Goal: Find specific page/section: Find specific page/section

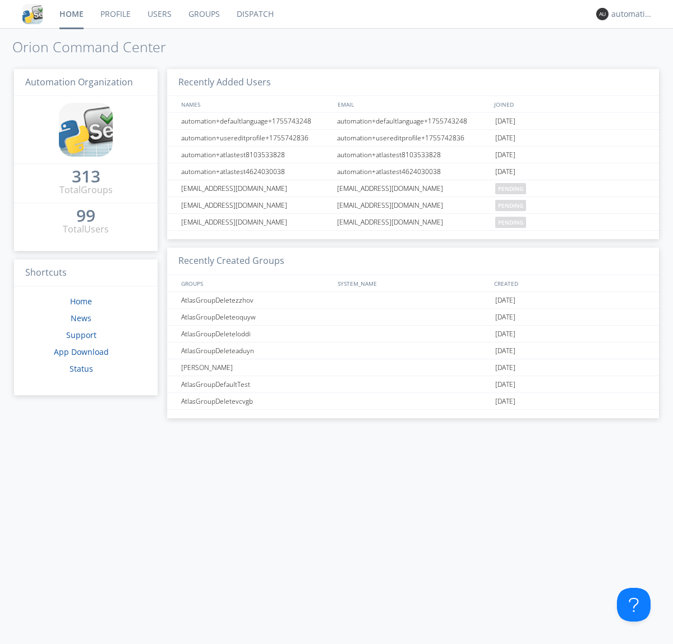
click at [254, 14] on link "Dispatch" at bounding box center [255, 14] width 54 height 28
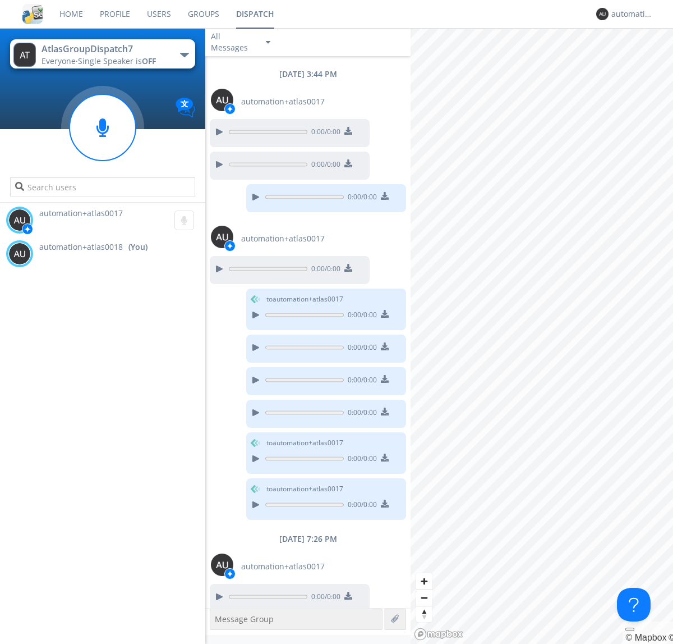
scroll to position [457, 0]
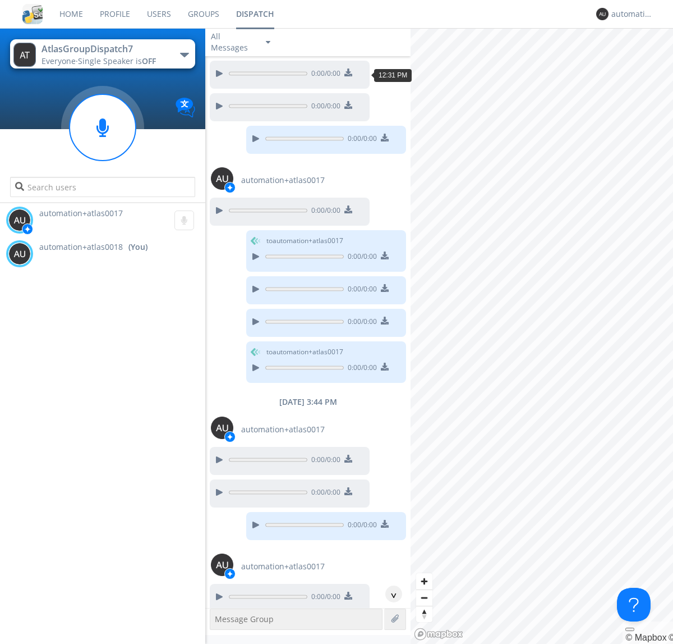
scroll to position [146, 0]
click at [389, 594] on div "^" at bounding box center [393, 593] width 17 height 17
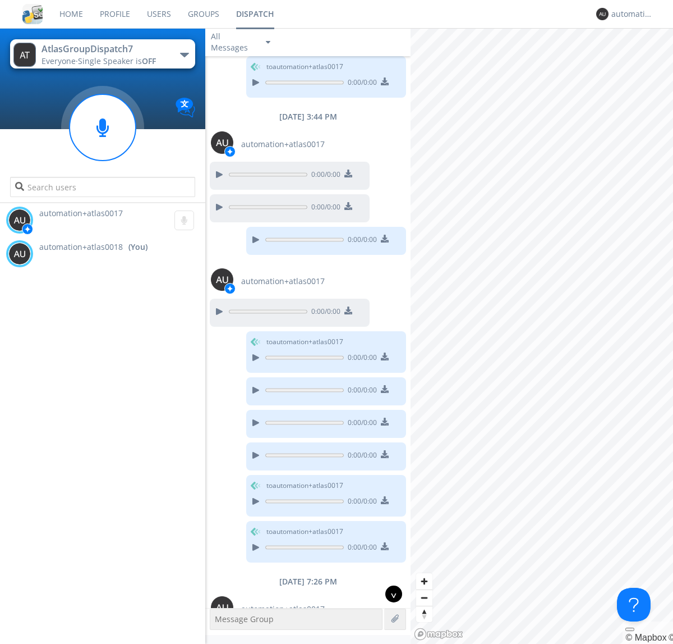
scroll to position [515, 0]
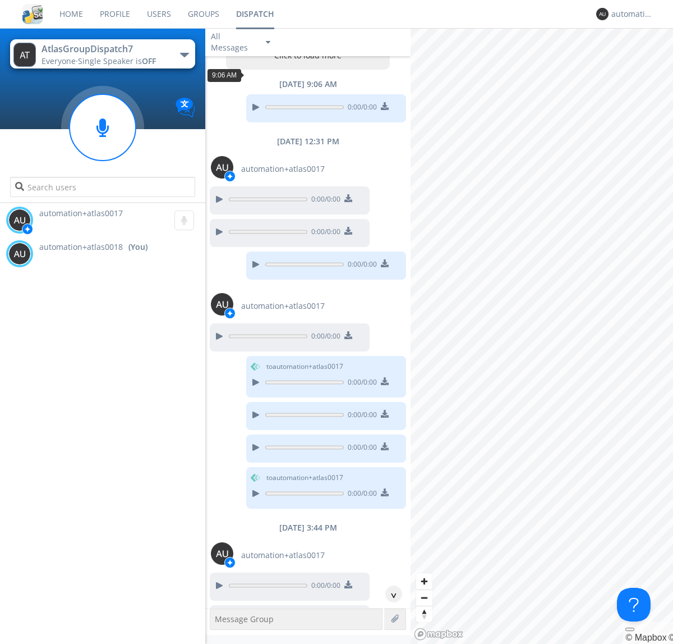
scroll to position [54, 0]
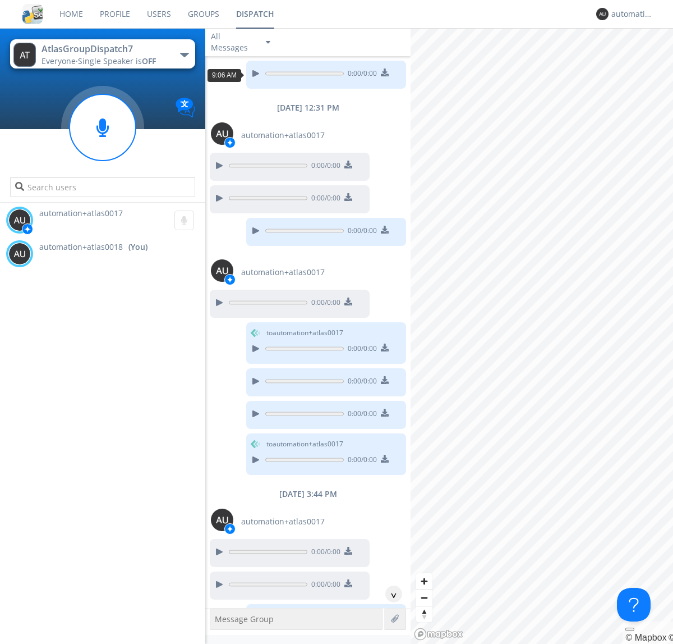
click at [389, 594] on div "^" at bounding box center [393, 593] width 17 height 17
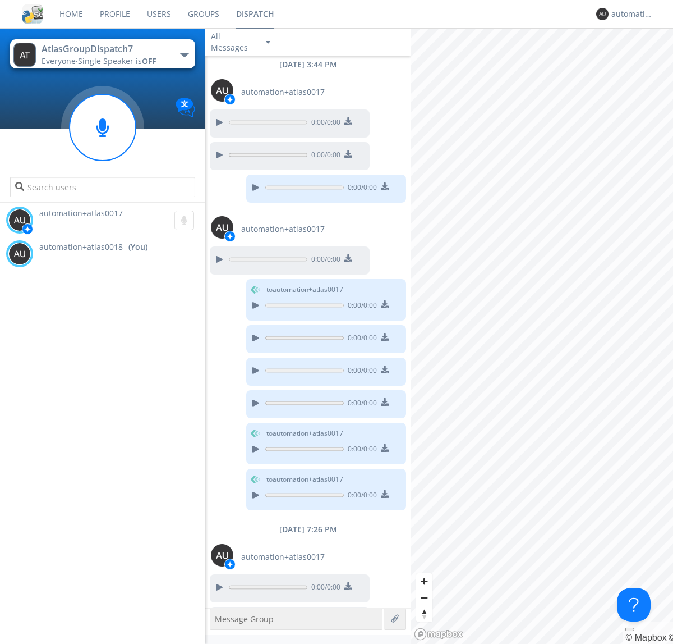
scroll to position [515, 0]
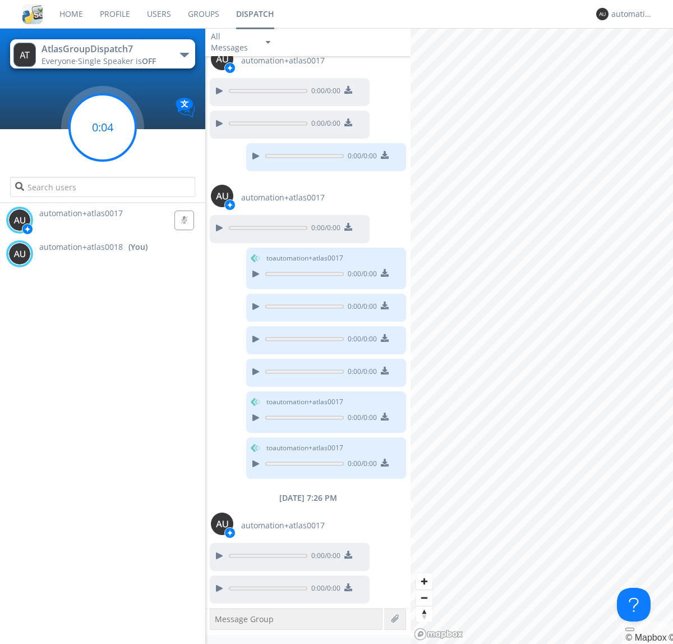
click at [103, 127] on g at bounding box center [103, 127] width 66 height 66
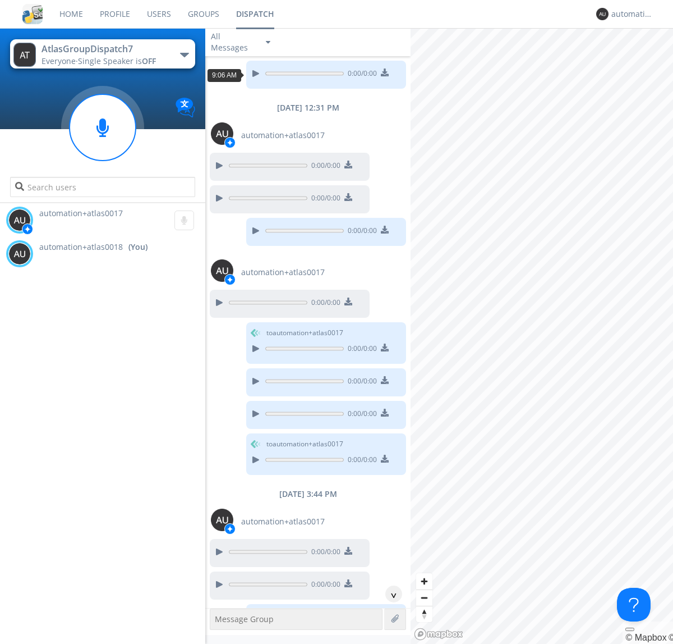
scroll to position [20, 0]
click at [389, 594] on div "^" at bounding box center [393, 593] width 17 height 17
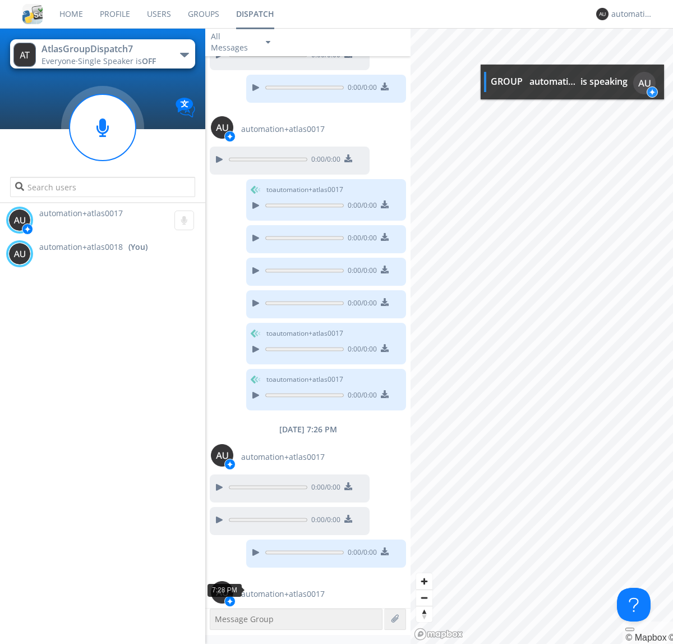
scroll to position [585, 0]
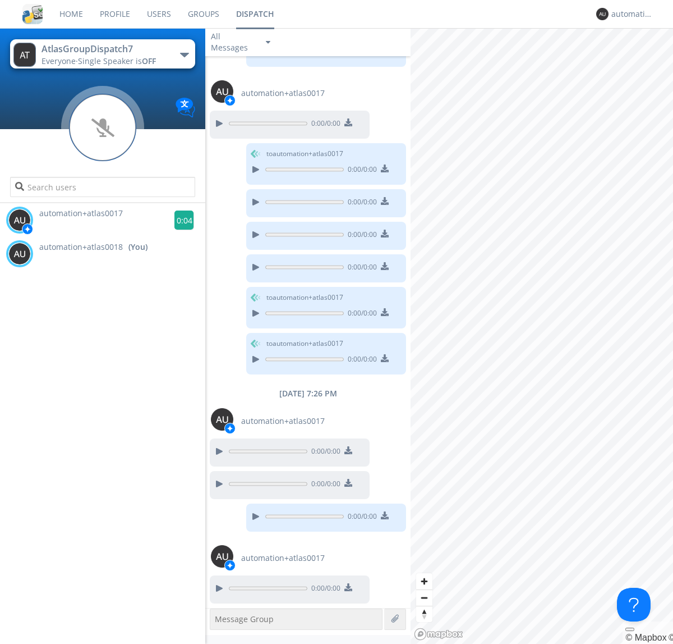
click at [180, 220] on g at bounding box center [184, 220] width 20 height 20
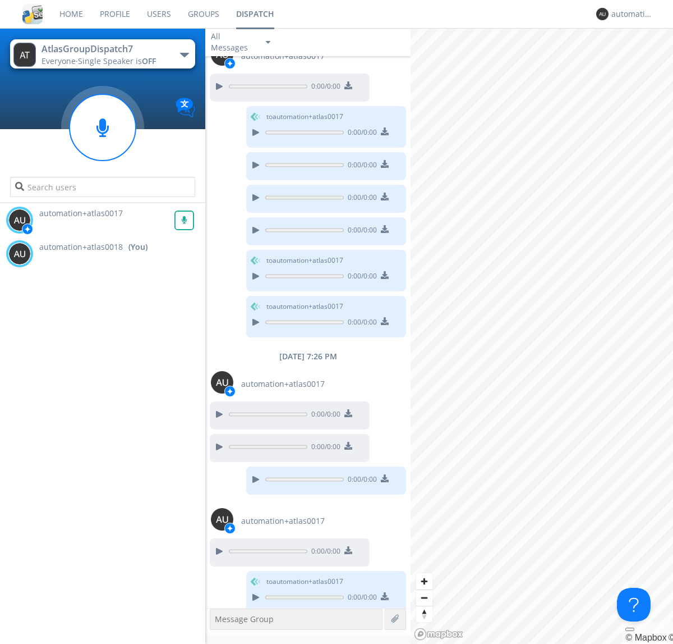
scroll to position [631, 0]
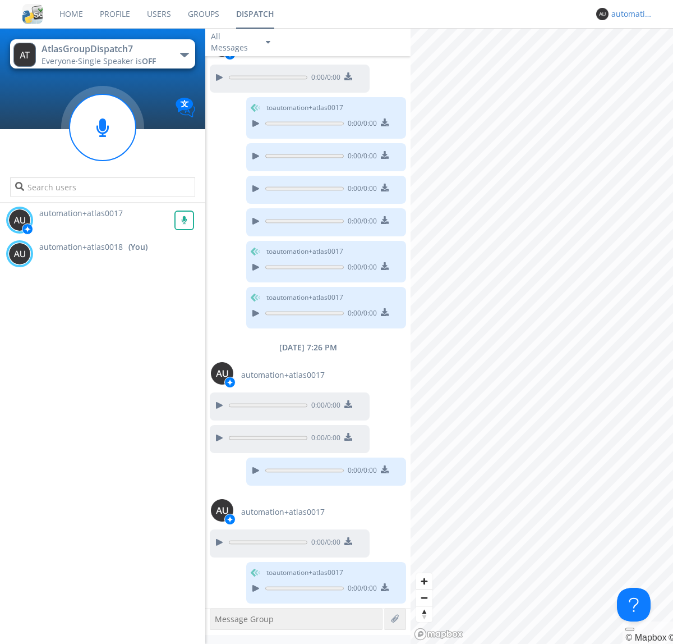
click at [630, 14] on div "automation+atlas0018" at bounding box center [633, 13] width 42 height 11
